Goal: Task Accomplishment & Management: Manage account settings

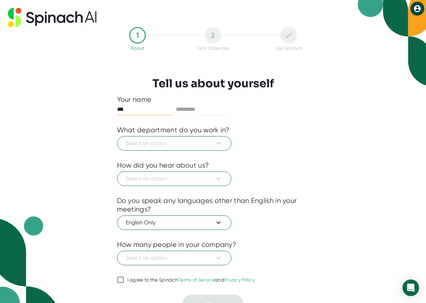
type input "***"
type input "********"
click at [164, 140] on span "Select an option" at bounding box center [174, 143] width 97 height 8
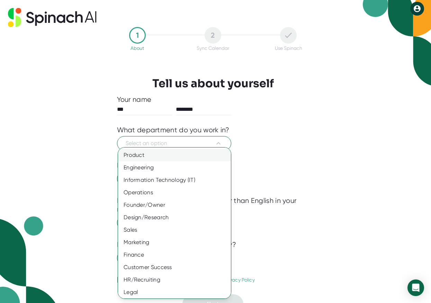
click at [177, 156] on div "Product" at bounding box center [177, 155] width 118 height 12
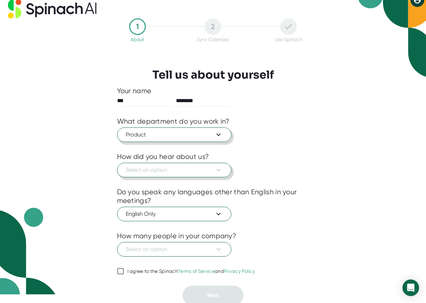
scroll to position [11, 0]
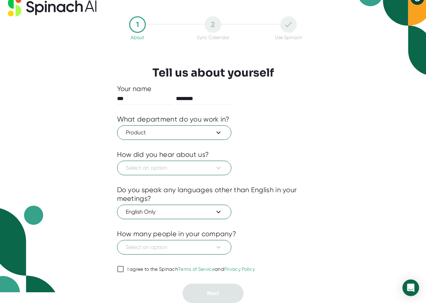
click at [123, 269] on input "I agree to the Spinach Terms of Service and Privacy Policy" at bounding box center [120, 269] width 7 height 8
checkbox input "true"
click at [196, 243] on span "Select an option" at bounding box center [174, 247] width 97 height 8
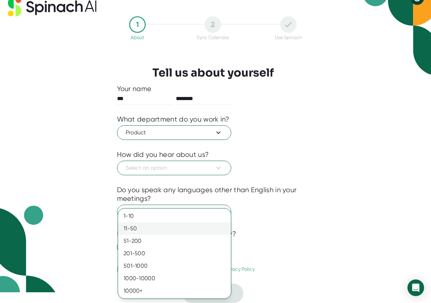
click at [195, 230] on div "11-50" at bounding box center [174, 228] width 113 height 12
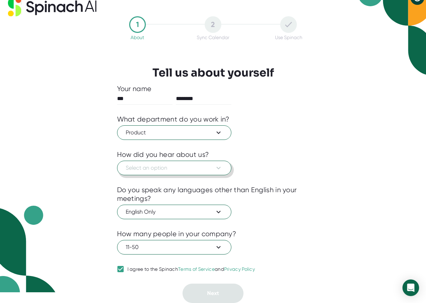
click at [209, 168] on span "Select an option" at bounding box center [174, 168] width 97 height 8
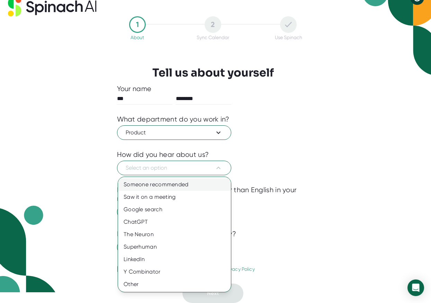
click at [204, 186] on div "Someone recommended" at bounding box center [174, 184] width 113 height 12
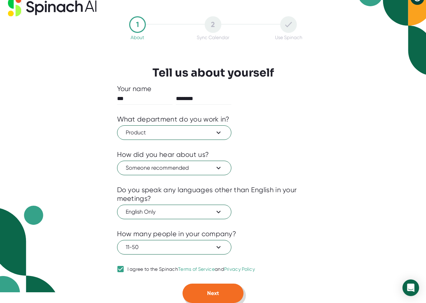
click at [207, 296] on span "Next" at bounding box center [213, 293] width 12 height 7
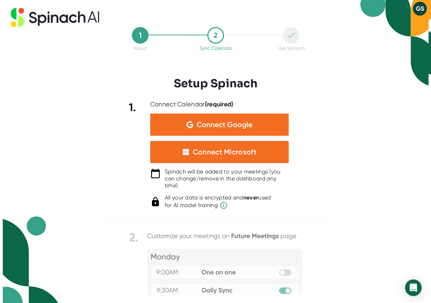
scroll to position [0, 0]
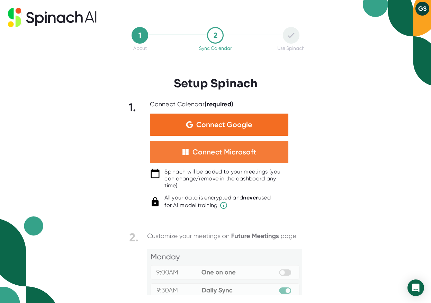
click at [238, 148] on div "Connect Microsoft" at bounding box center [225, 152] width 64 height 9
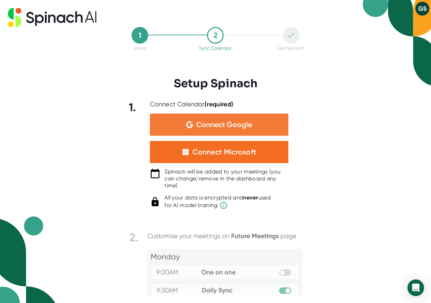
click at [229, 124] on span "Connect Google" at bounding box center [224, 124] width 56 height 7
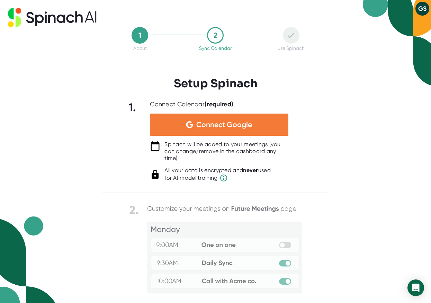
click at [222, 118] on div "Connect Google" at bounding box center [219, 125] width 139 height 22
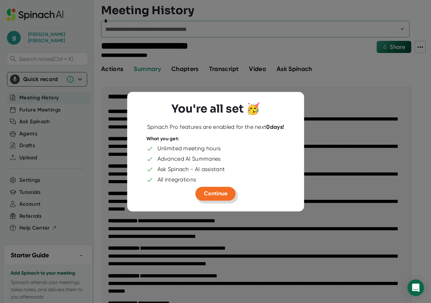
click at [223, 192] on span "Continue" at bounding box center [216, 193] width 24 height 7
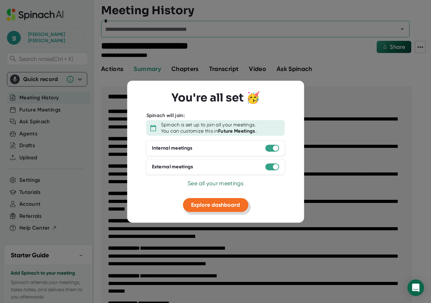
click at [222, 205] on span "Explore dashboard" at bounding box center [215, 205] width 49 height 7
